Goal: Download file/media

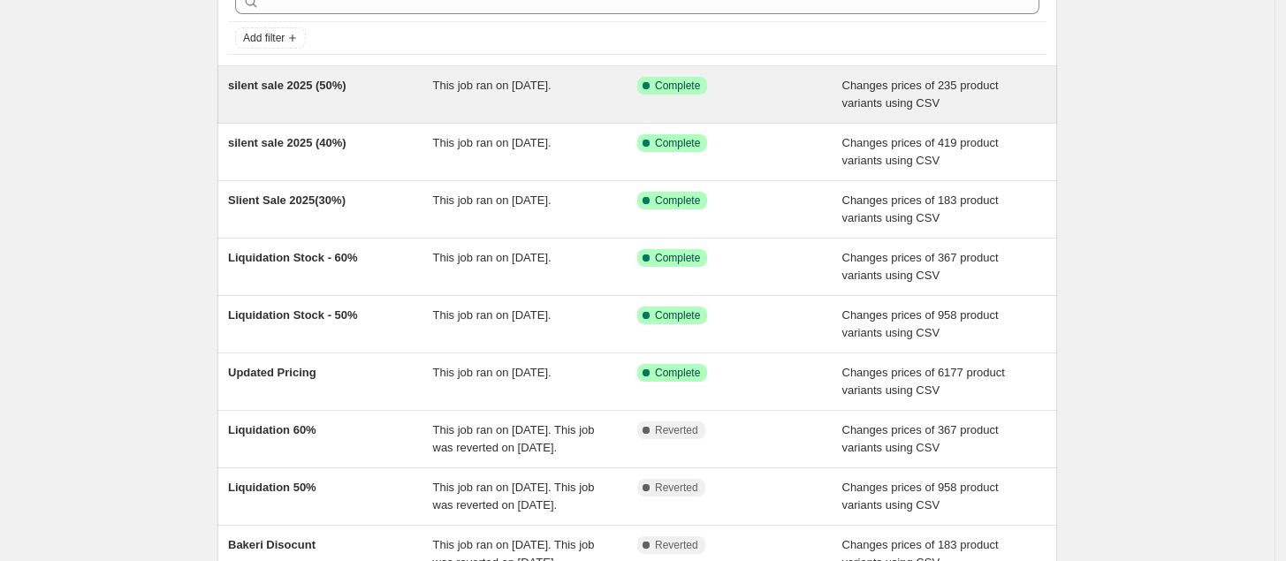
scroll to position [97, 0]
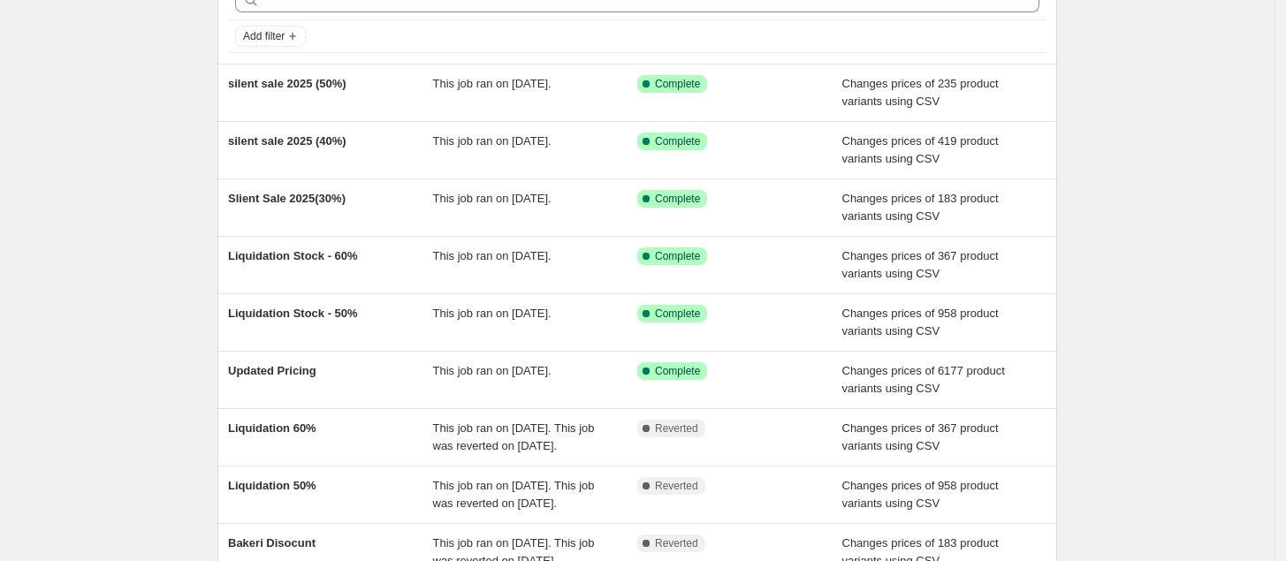
click at [1176, 71] on div "NA Bulk Price Editor. This page is ready NA Bulk Price Editor Add new price [ME…" at bounding box center [637, 358] width 1274 height 910
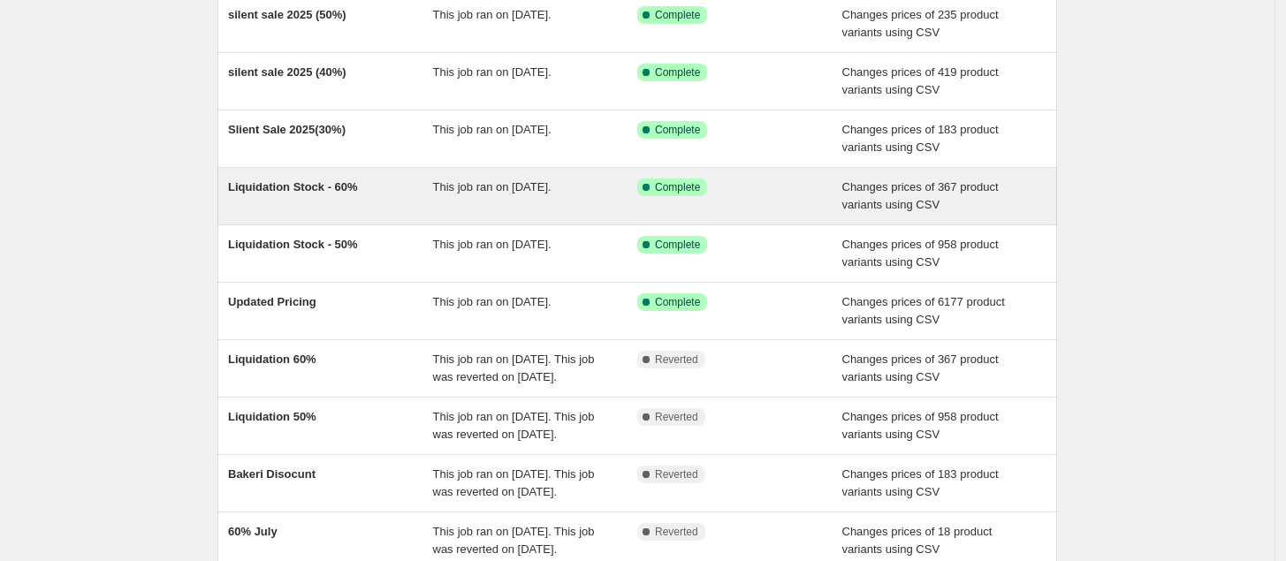
scroll to position [232, 0]
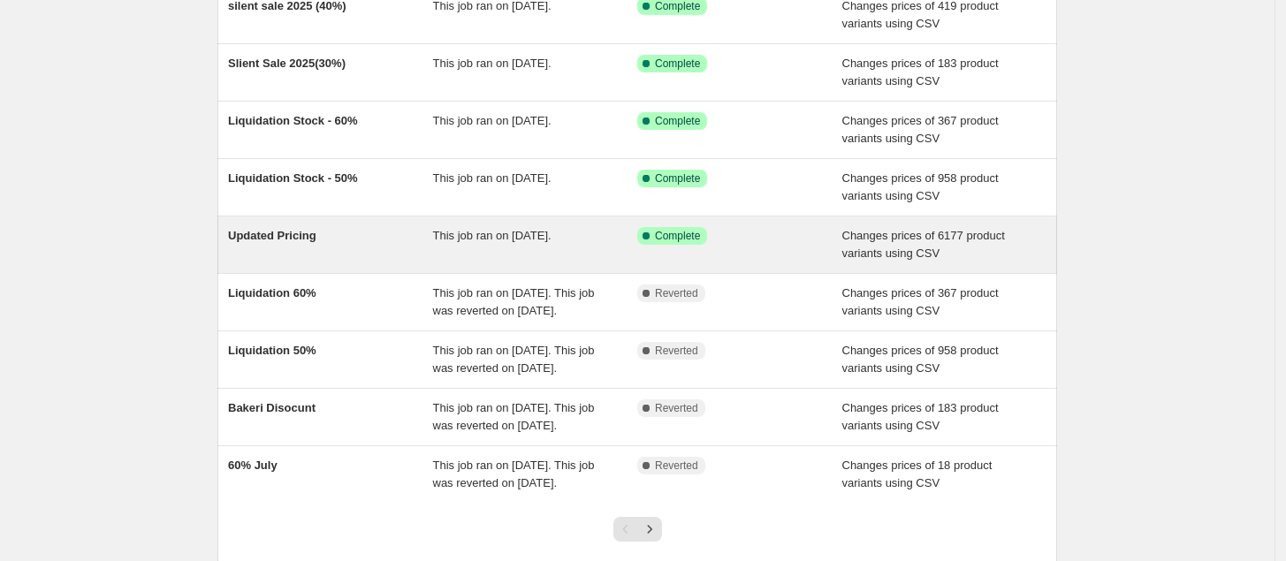
click at [413, 260] on div "Updated Pricing" at bounding box center [330, 244] width 205 height 35
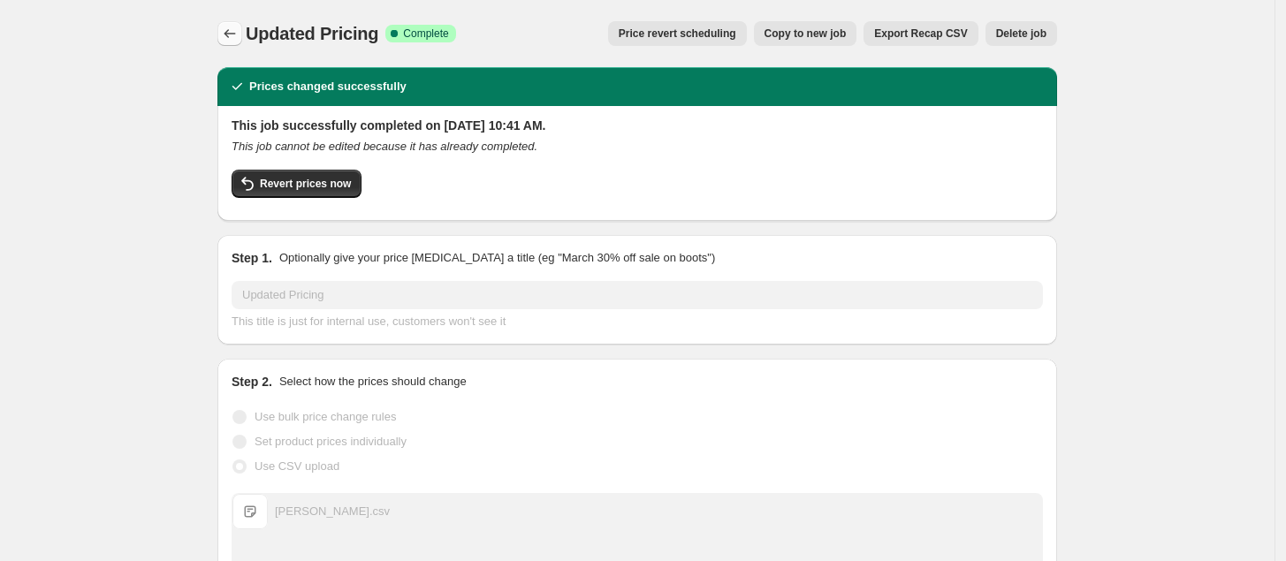
click at [225, 42] on button "Price change jobs" at bounding box center [229, 33] width 25 height 25
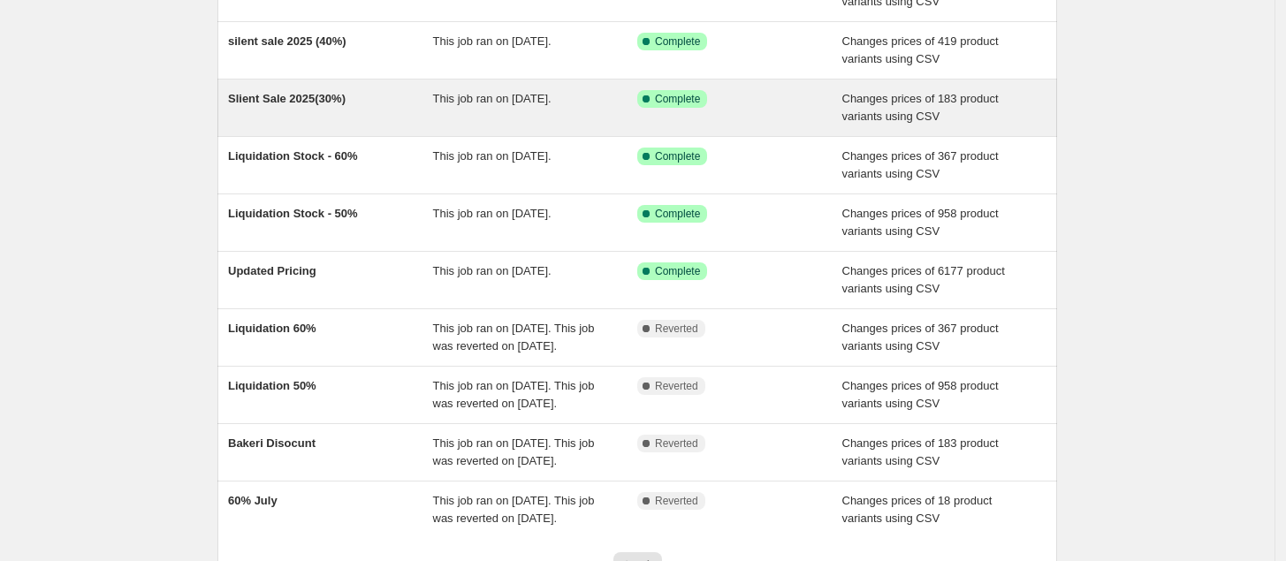
scroll to position [204, 0]
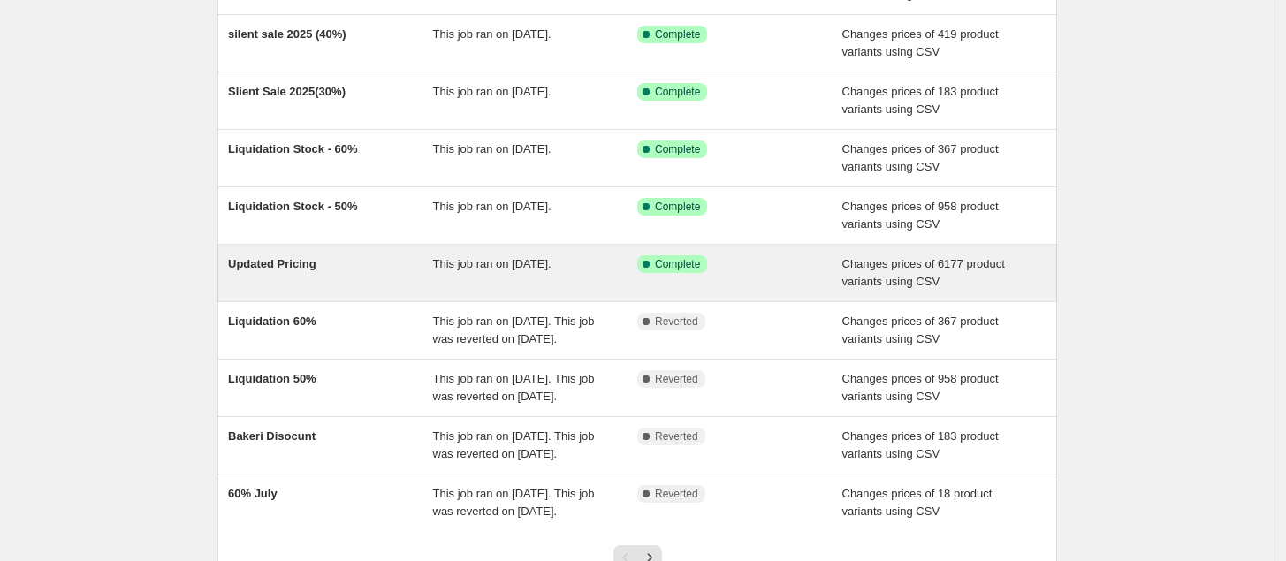
click at [393, 270] on div "Updated Pricing" at bounding box center [330, 272] width 205 height 35
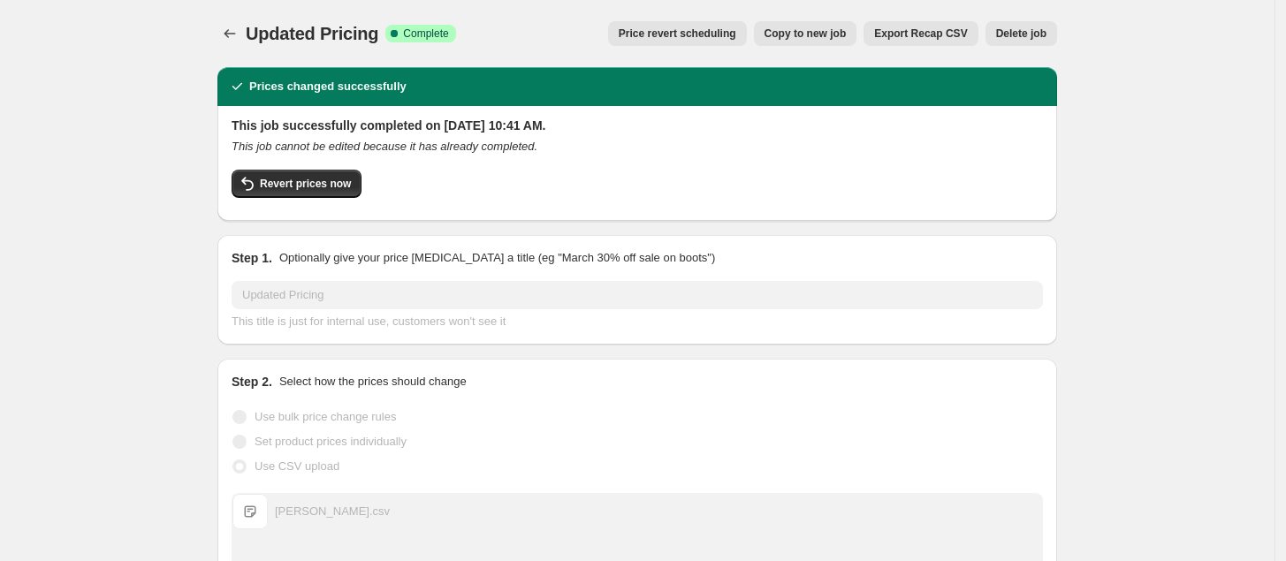
click at [939, 22] on button "Export Recap CSV" at bounding box center [920, 33] width 114 height 25
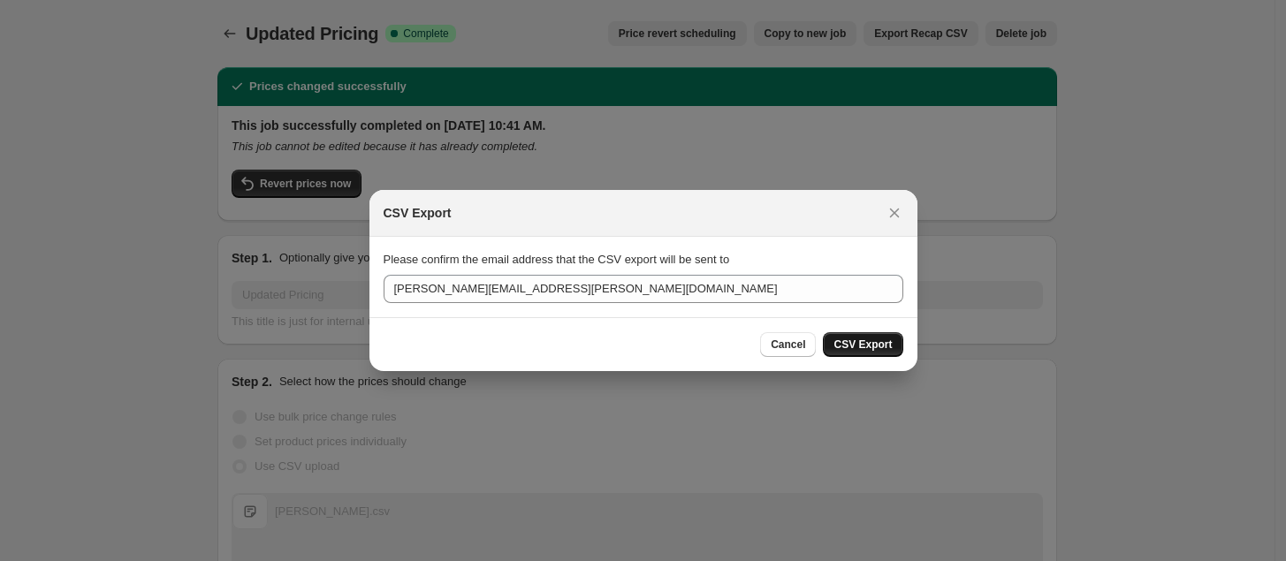
click at [891, 356] on button "CSV Export" at bounding box center [863, 344] width 80 height 25
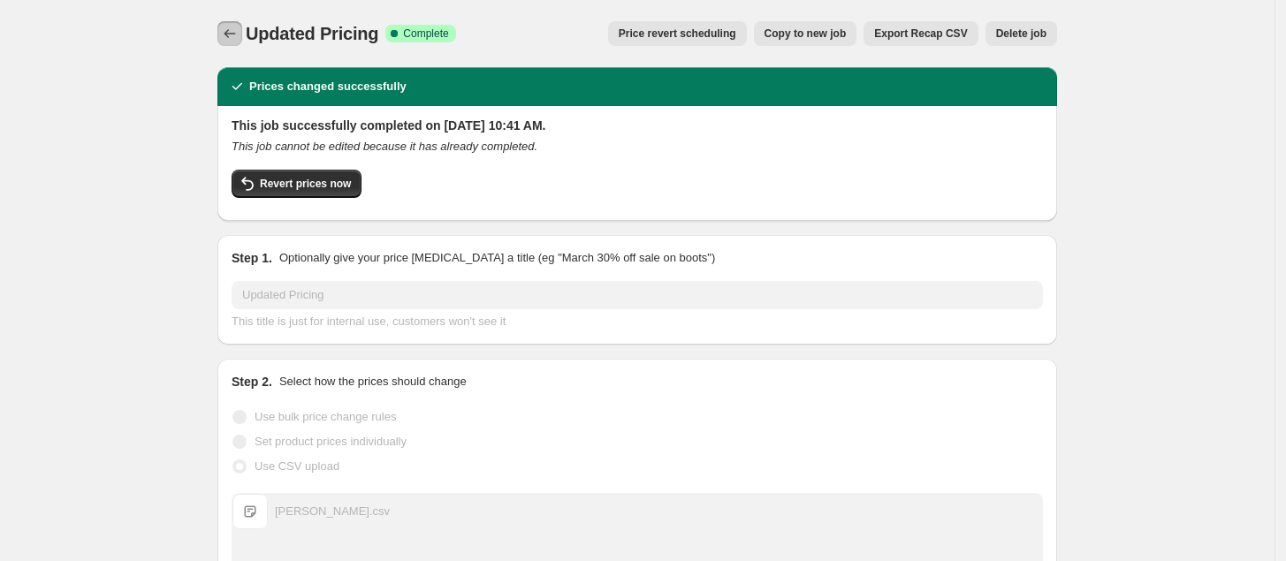
click at [232, 27] on icon "Price change jobs" at bounding box center [230, 34] width 18 height 18
